Goal: Transaction & Acquisition: Purchase product/service

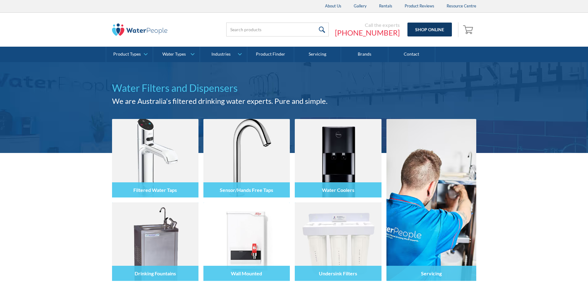
click at [422, 34] on link "Shop Online" at bounding box center [429, 30] width 44 height 14
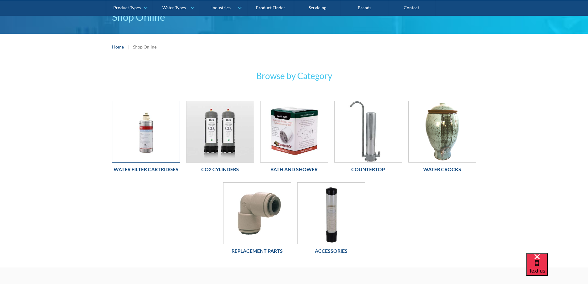
click at [144, 146] on img at bounding box center [145, 131] width 67 height 61
